Goal: Task Accomplishment & Management: Use online tool/utility

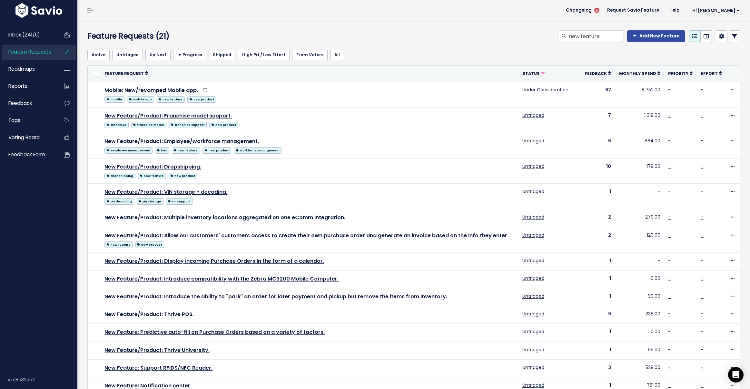
scroll to position [1, 0]
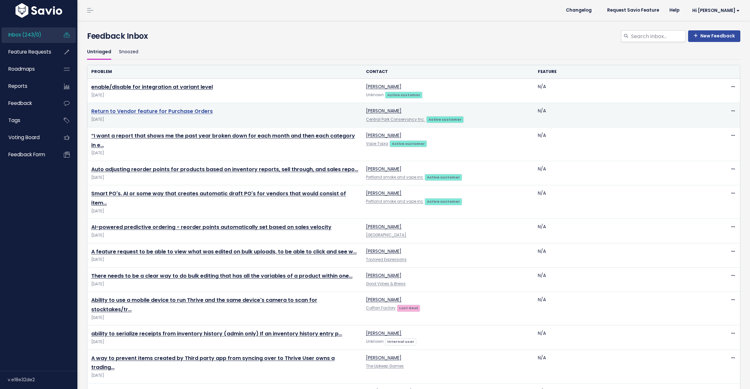
click at [184, 111] on link "Return to Vendor feature for Purchase Orders" at bounding box center [152, 110] width 122 height 7
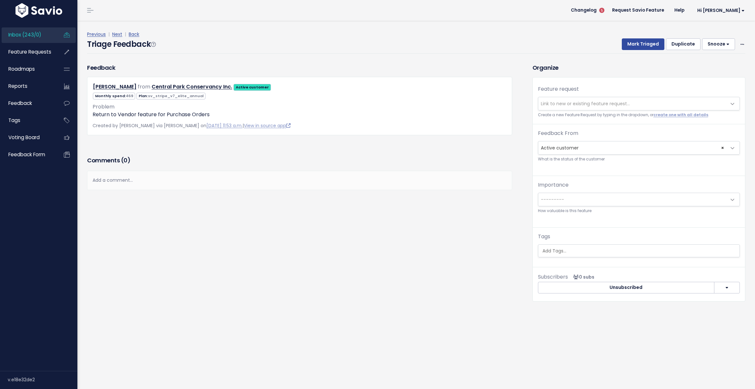
click at [554, 102] on span "Link to new or existing feature request..." at bounding box center [585, 103] width 89 height 6
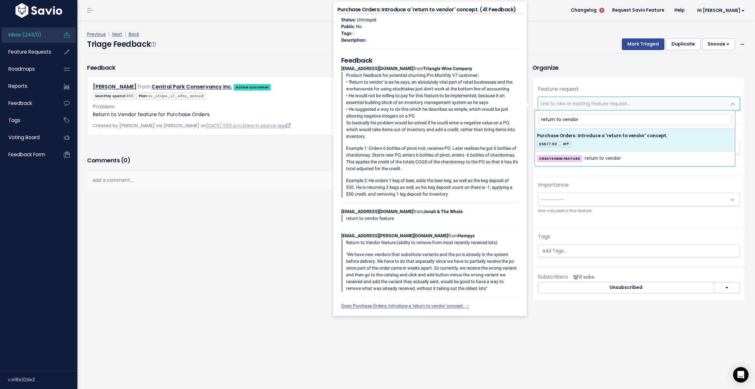
type input "return to vendor"
select select "21130"
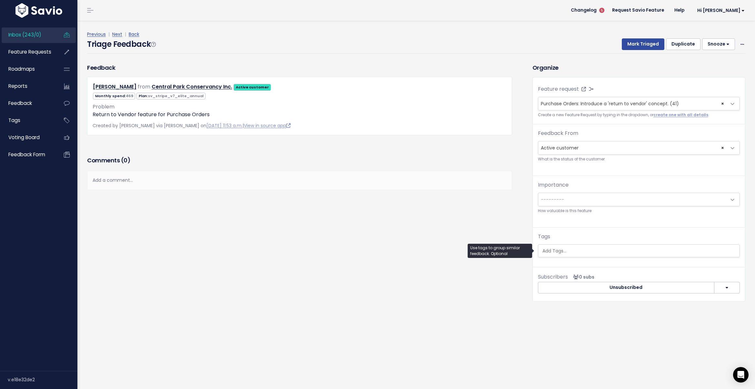
click at [630, 249] on input "search" at bounding box center [640, 250] width 200 height 7
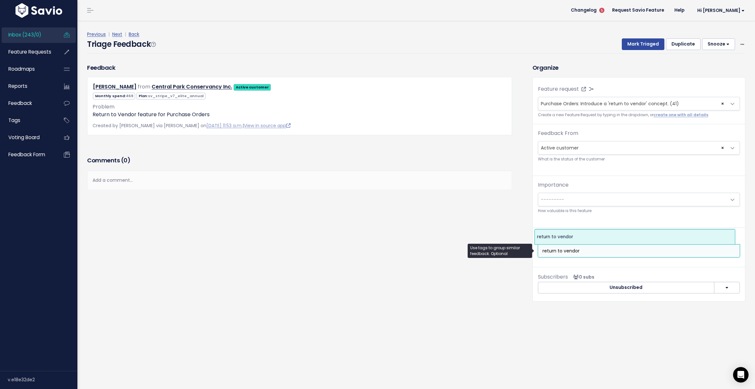
type input "return to vendor"
select select "6182"
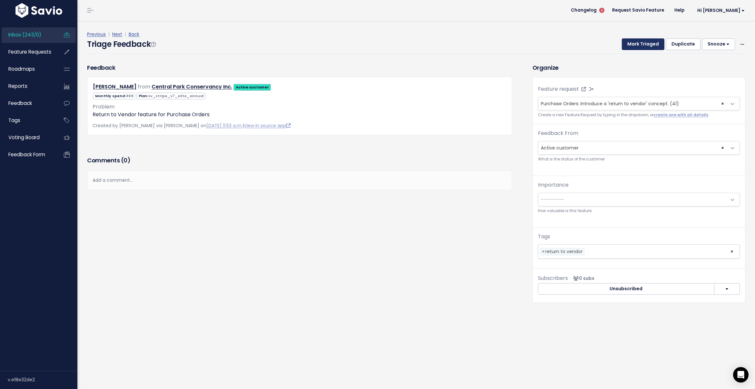
click at [634, 45] on button "Mark Triaged" at bounding box center [643, 44] width 43 height 12
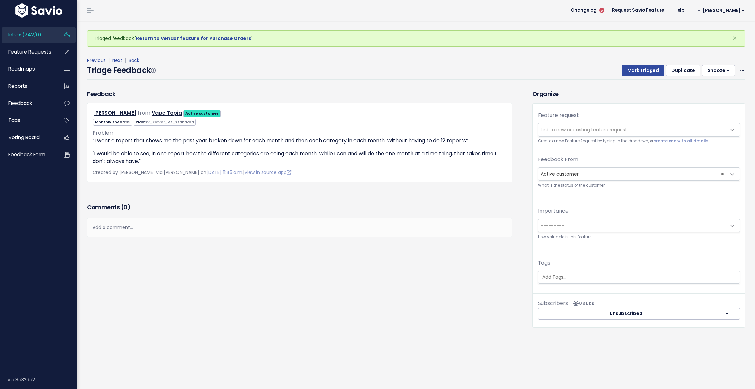
click at [44, 40] on link "Inbox (242/0)" at bounding box center [28, 34] width 52 height 15
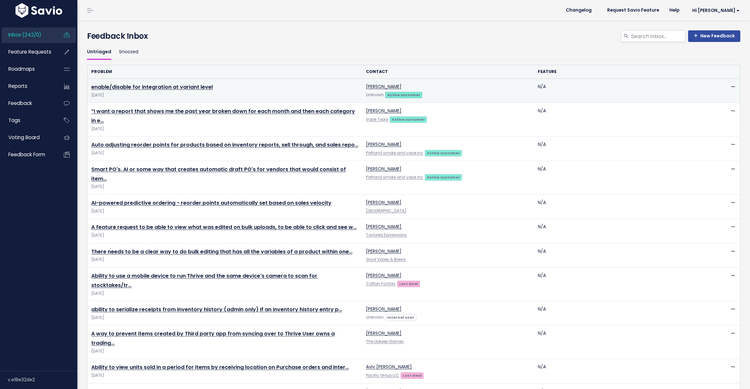
click at [136, 93] on span "Aug 15 2025" at bounding box center [224, 95] width 267 height 7
click at [143, 88] on link "enable/disable for integration at variant level" at bounding box center [152, 86] width 122 height 7
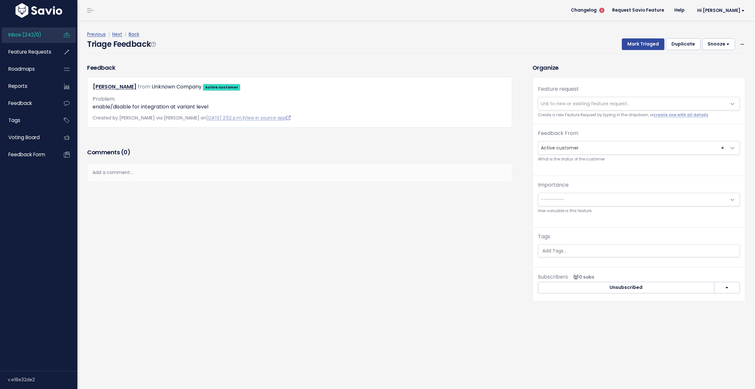
click at [621, 105] on span "Link to new or existing feature request..." at bounding box center [585, 103] width 89 height 6
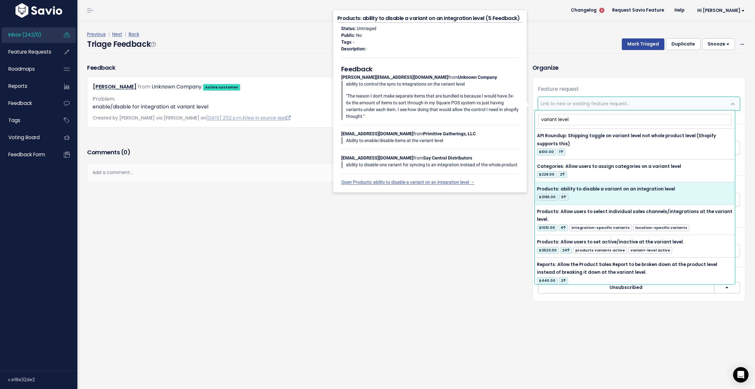
type input "variant level"
select select "48281"
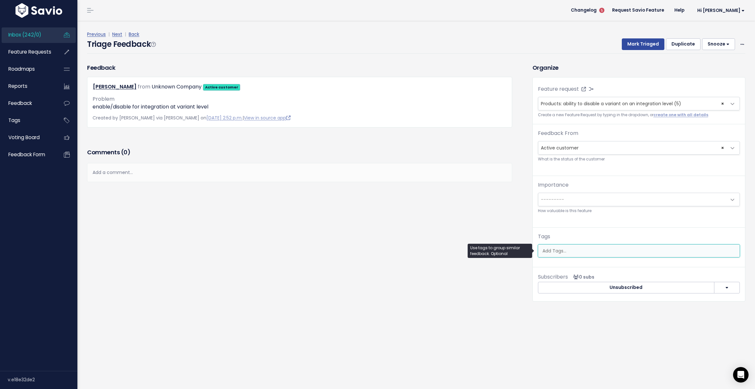
click at [601, 254] on ul at bounding box center [638, 250] width 201 height 12
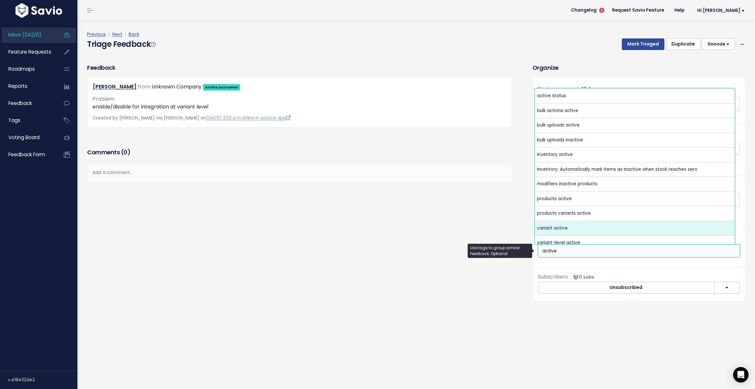
type input "active"
select select "8391"
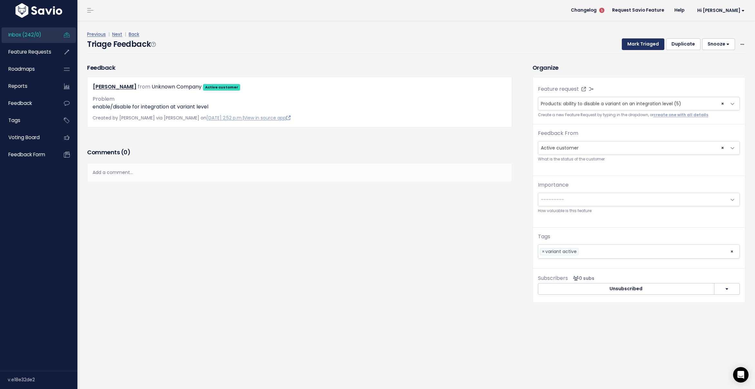
click at [633, 45] on button "Mark Triaged" at bounding box center [643, 44] width 43 height 12
